Goal: Task Accomplishment & Management: Use online tool/utility

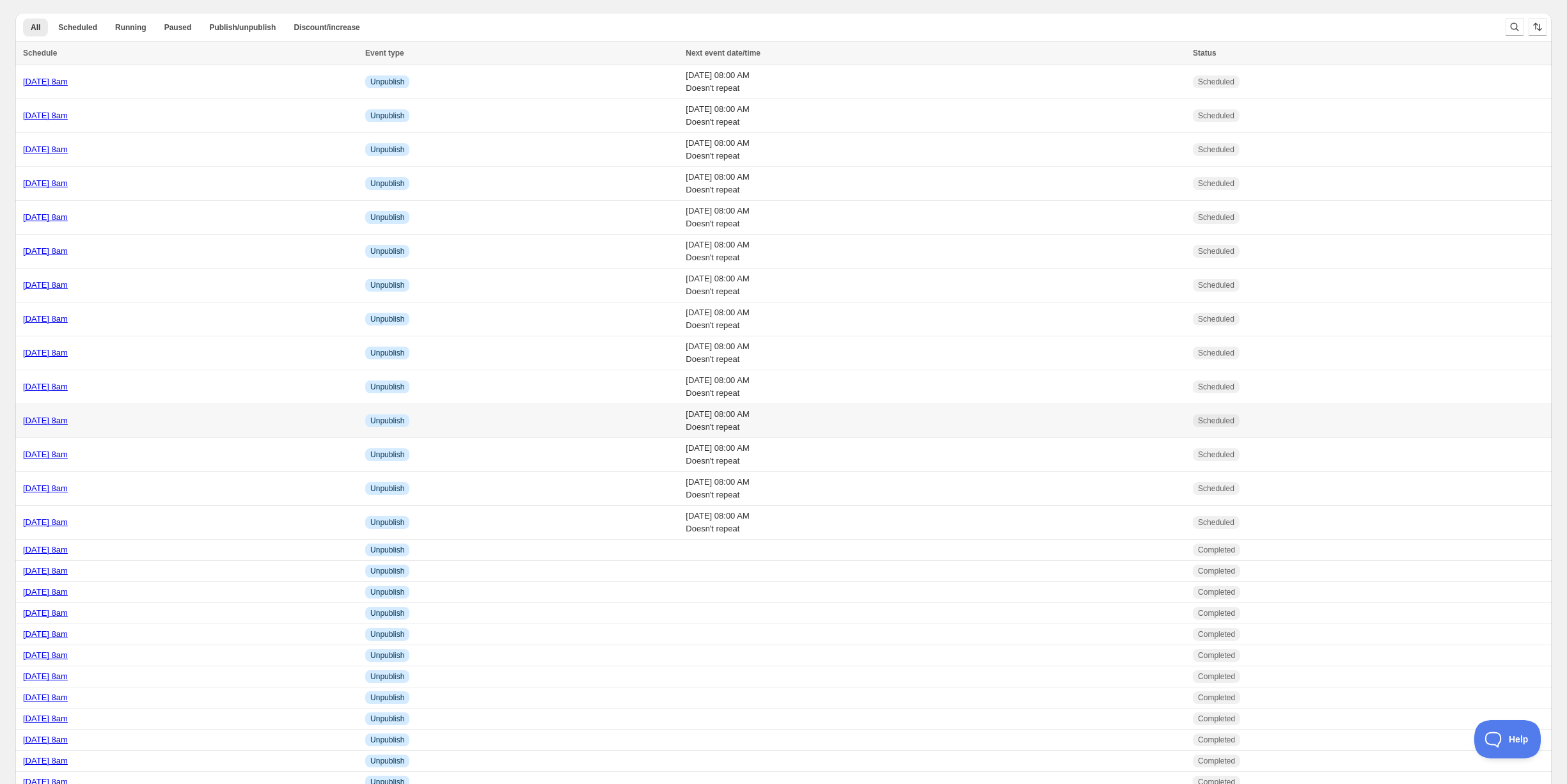
click at [179, 422] on div "[DATE] 8am" at bounding box center [190, 421] width 334 height 12
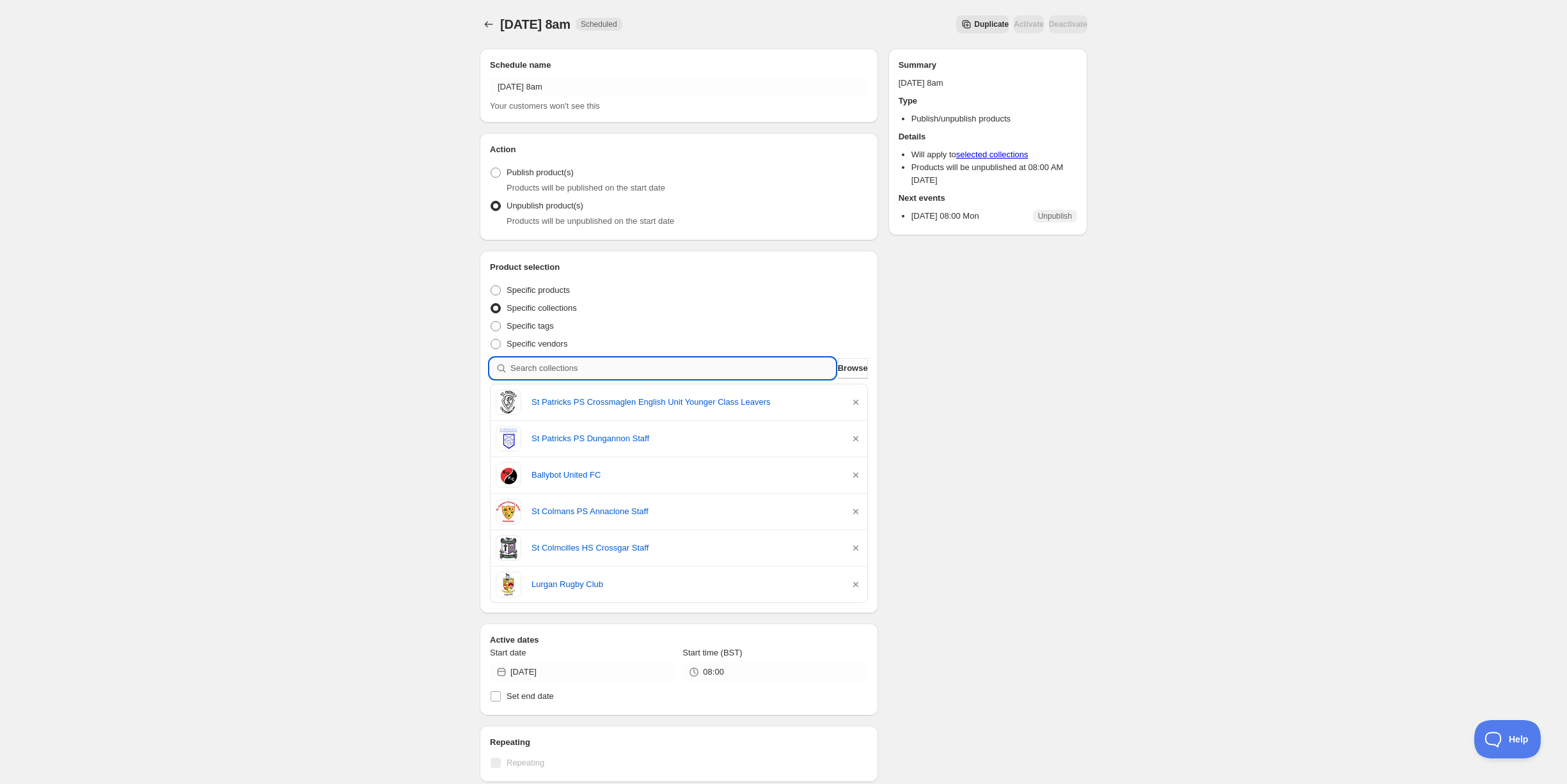
click at [557, 366] on input "search" at bounding box center [673, 368] width 325 height 20
type input "s"
